Goal: Find specific page/section

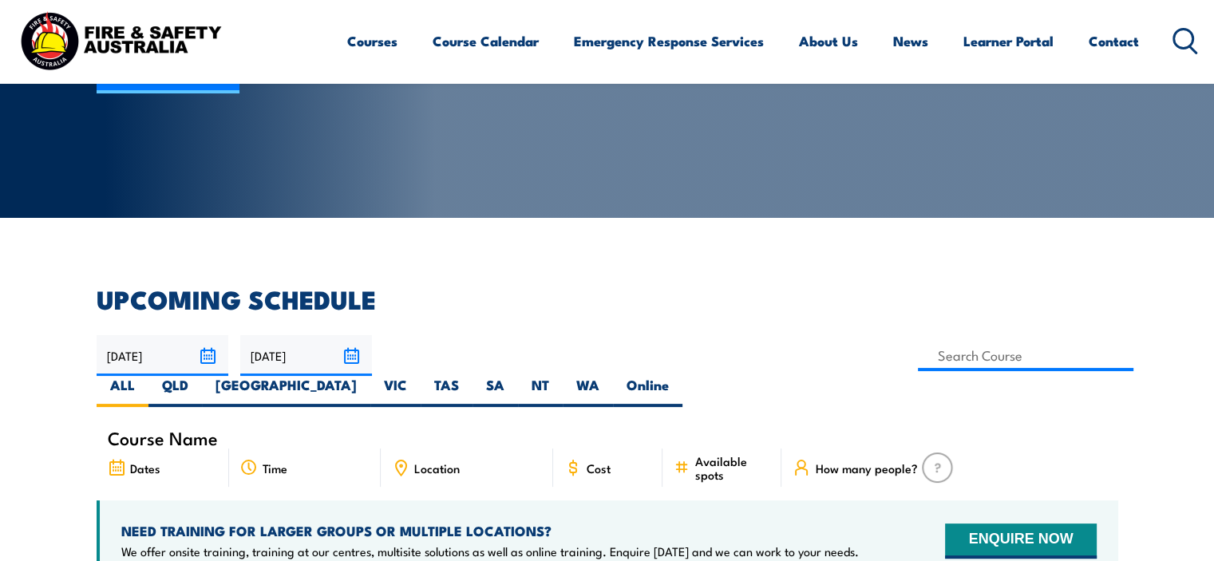
scroll to position [399, 0]
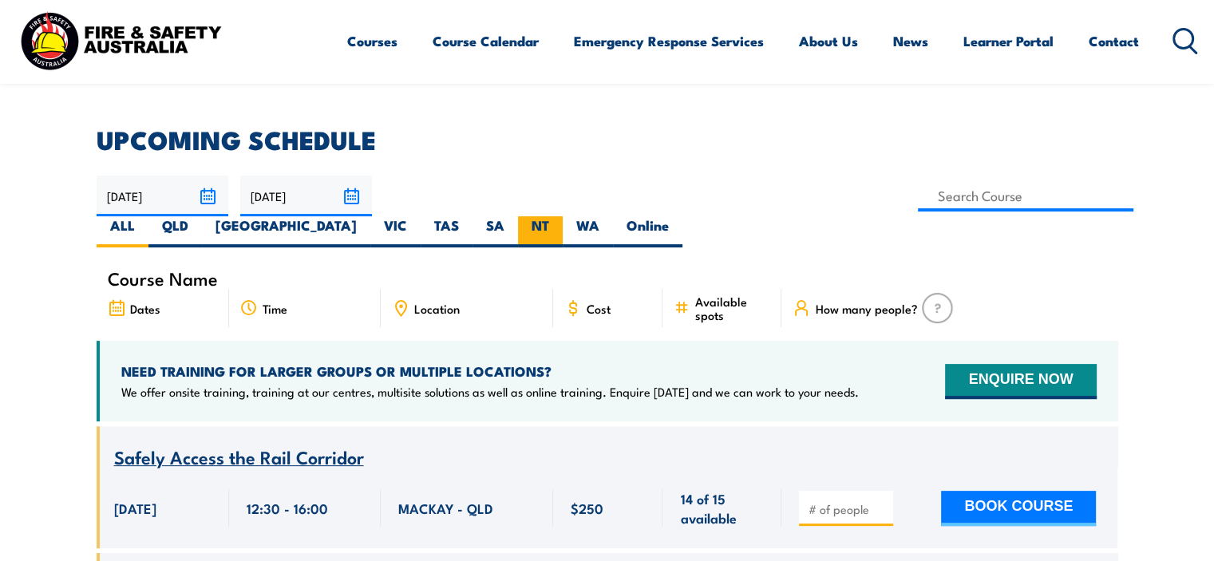
click at [563, 216] on label "NT" at bounding box center [540, 231] width 45 height 31
click at [560, 216] on input "NT" at bounding box center [554, 221] width 10 height 10
radio input "true"
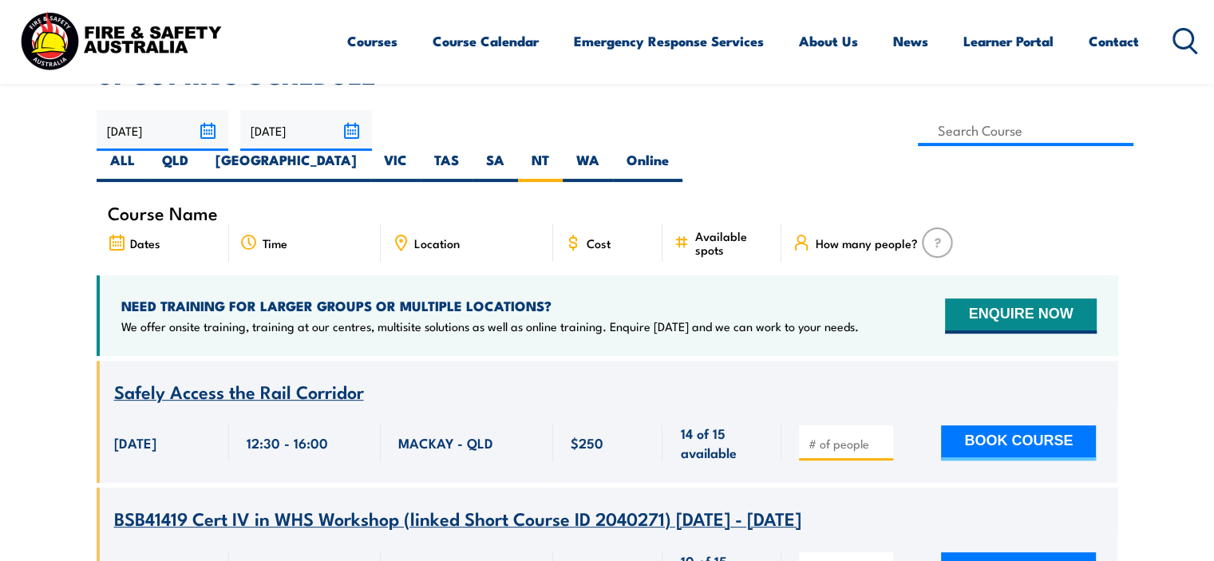
scroll to position [479, 0]
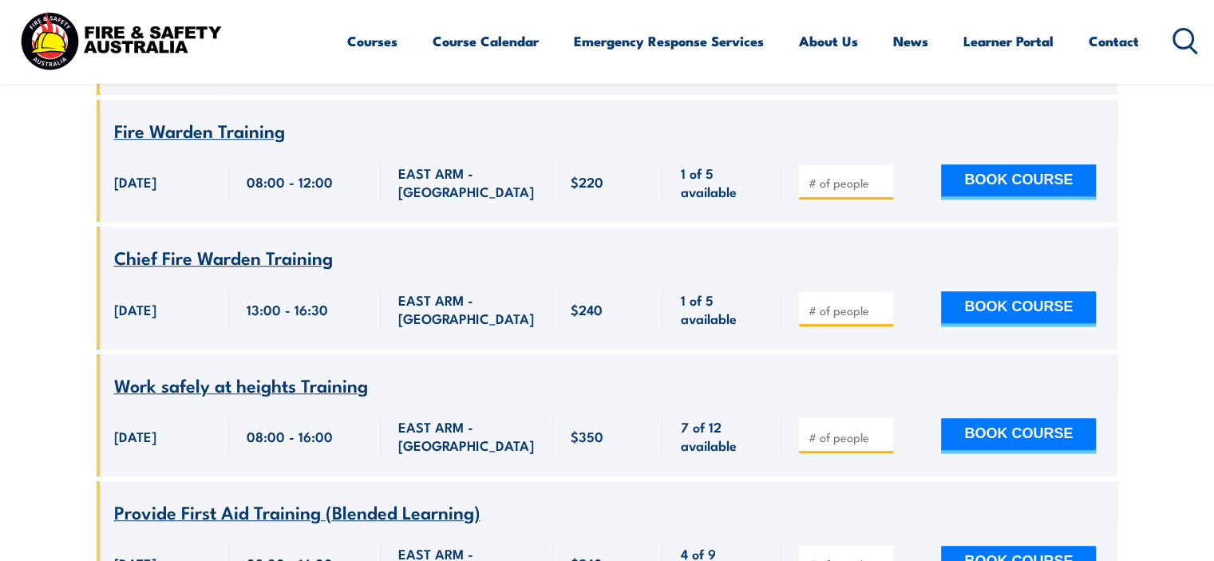
scroll to position [846, 0]
